Goal: Check status: Check status

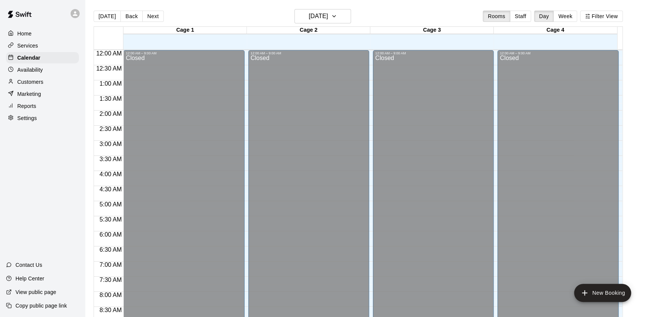
scroll to position [355, 0]
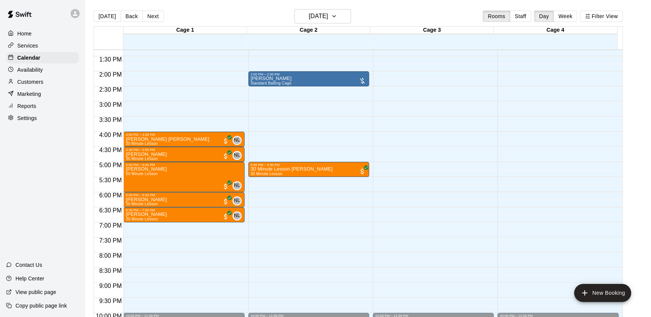
scroll to position [440, 0]
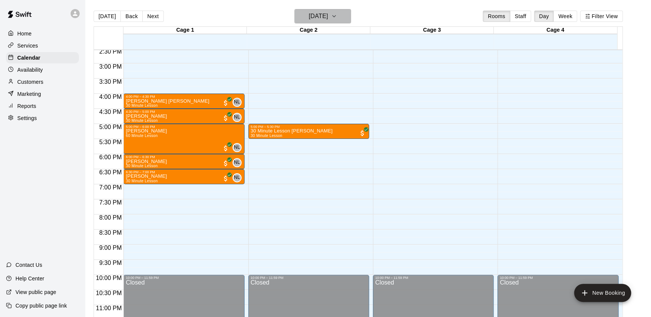
click at [328, 16] on h6 "[DATE]" at bounding box center [318, 16] width 19 height 11
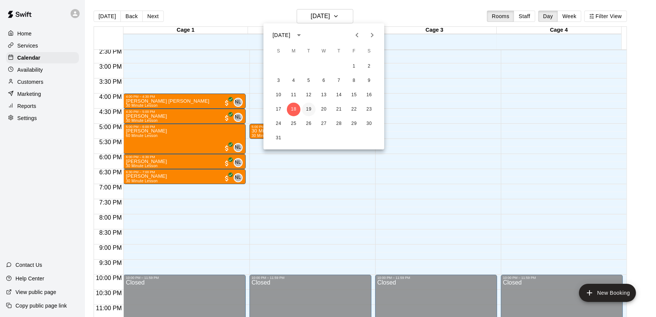
click at [312, 109] on button "19" at bounding box center [309, 110] width 14 height 14
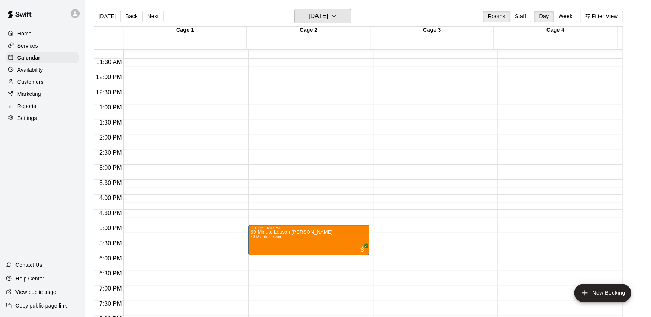
scroll to position [337, 0]
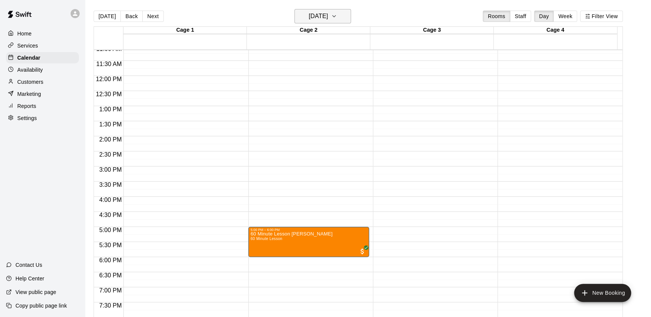
click at [328, 17] on h6 "Tuesday Aug 19" at bounding box center [318, 16] width 19 height 11
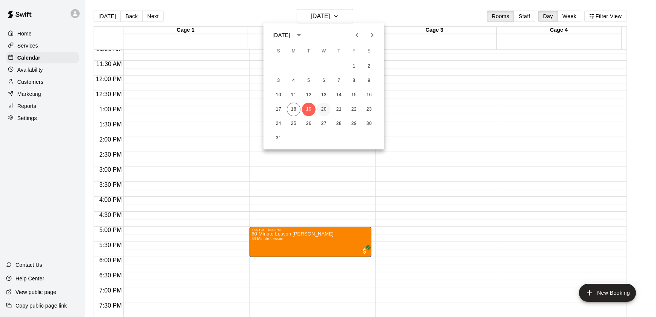
click at [324, 108] on button "20" at bounding box center [324, 110] width 14 height 14
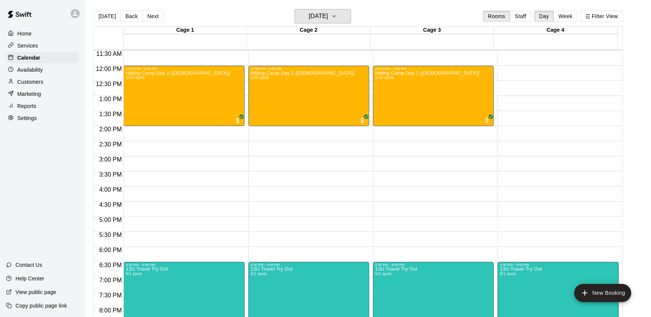
scroll to position [346, 0]
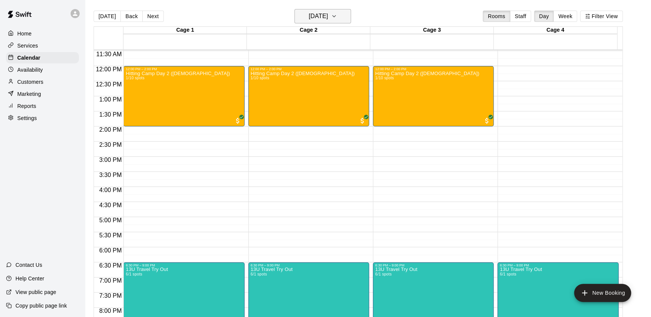
click at [328, 17] on h6 "Wednesday Aug 20" at bounding box center [318, 16] width 19 height 11
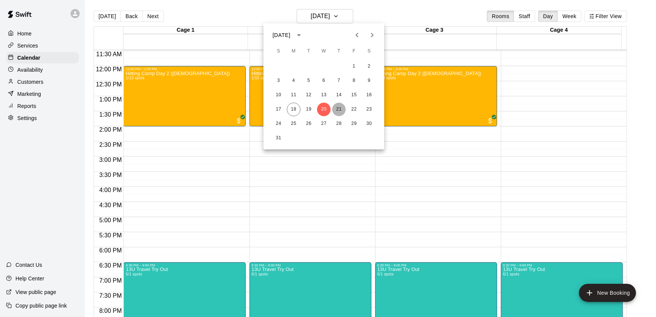
click at [341, 110] on button "21" at bounding box center [339, 110] width 14 height 14
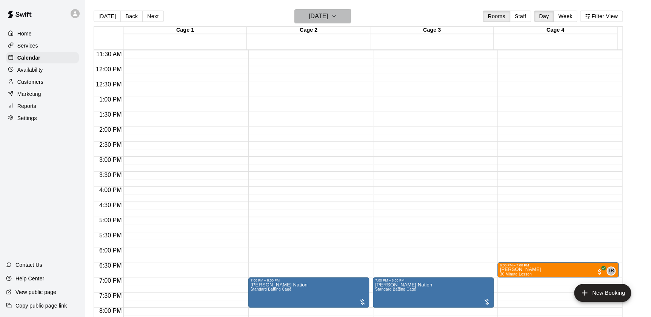
click at [328, 20] on h6 "Thursday Aug 21" at bounding box center [318, 16] width 19 height 11
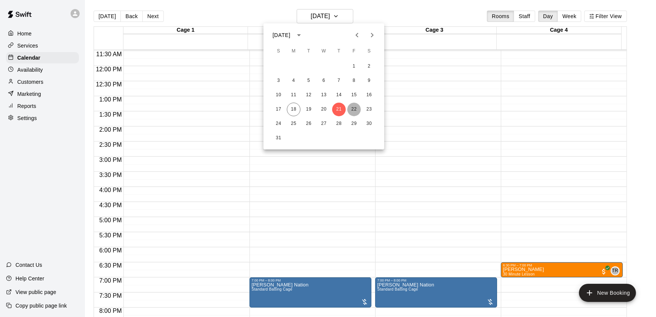
click at [351, 108] on button "22" at bounding box center [354, 110] width 14 height 14
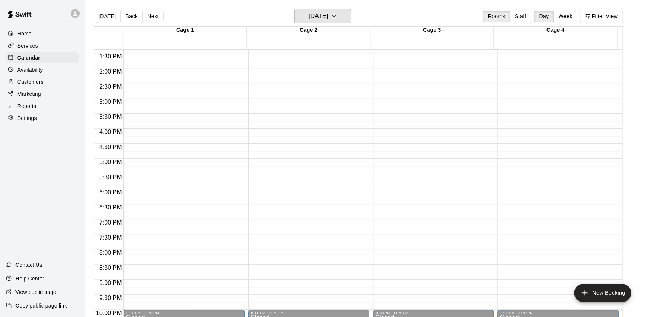
scroll to position [449, 0]
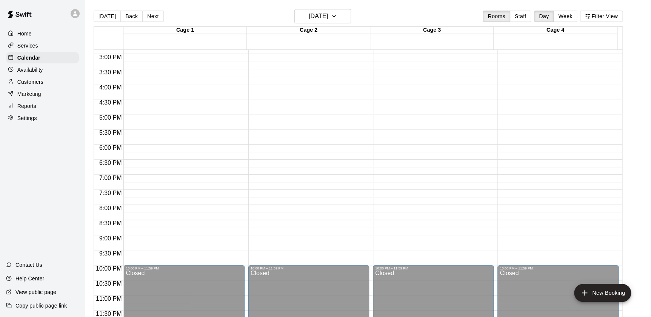
click at [330, 8] on main "Today Back Next Friday Aug 22 Rooms Staff Day Week Filter View Cage 1 22 Fri Ca…" at bounding box center [368, 164] width 566 height 329
click at [328, 11] on h6 "Friday Aug 22" at bounding box center [318, 16] width 19 height 11
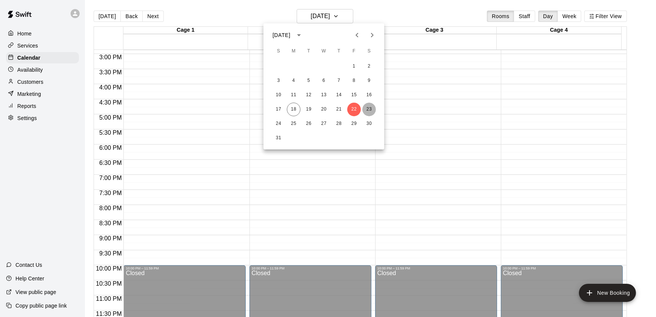
click at [368, 109] on button "23" at bounding box center [369, 110] width 14 height 14
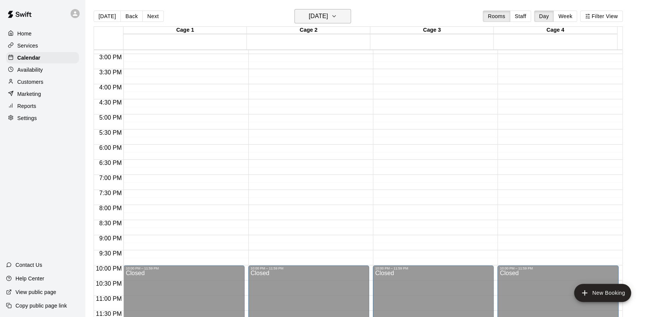
click at [317, 22] on button "Saturday Aug 23" at bounding box center [322, 16] width 57 height 14
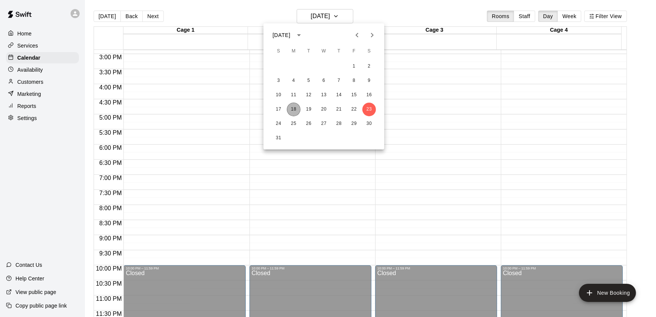
click at [294, 110] on button "18" at bounding box center [294, 110] width 14 height 14
